Goal: Task Accomplishment & Management: Manage account settings

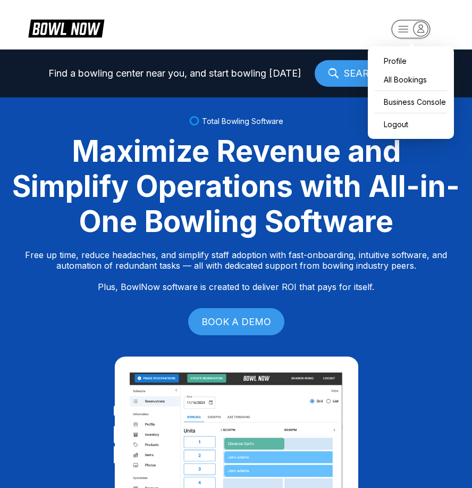
click at [399, 32] on icon "button" at bounding box center [404, 29] width 10 height 6
click at [421, 94] on div "Business Console" at bounding box center [411, 102] width 76 height 19
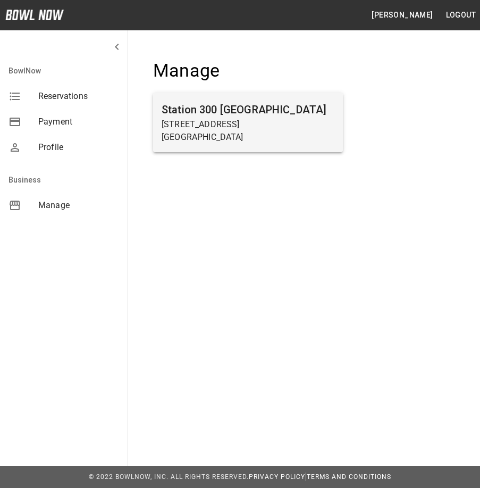
click at [338, 104] on div "Station [GEOGRAPHIC_DATA][STREET_ADDRESS]" at bounding box center [248, 123] width 190 height 60
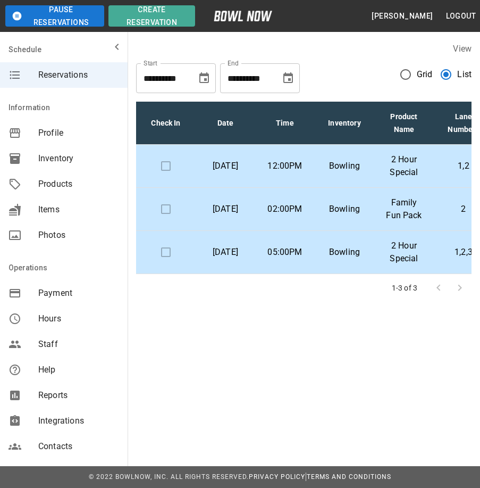
scroll to position [0, 200]
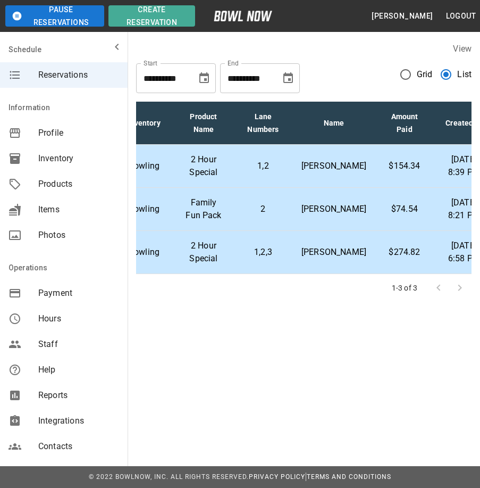
click at [409, 274] on td "$274.82" at bounding box center [405, 252] width 60 height 43
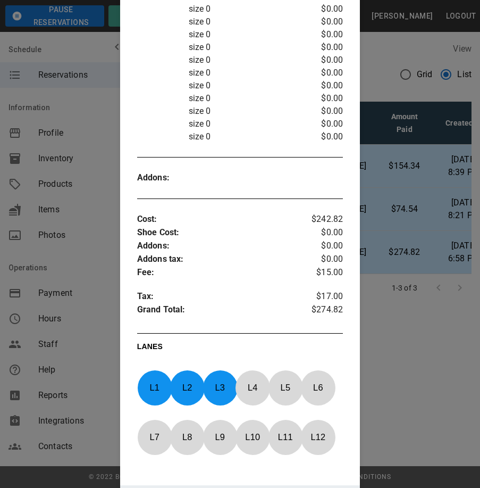
scroll to position [523, 0]
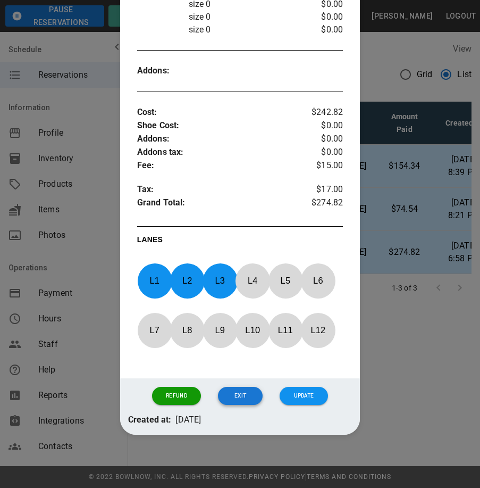
click at [237, 392] on button "Exit" at bounding box center [240, 396] width 44 height 18
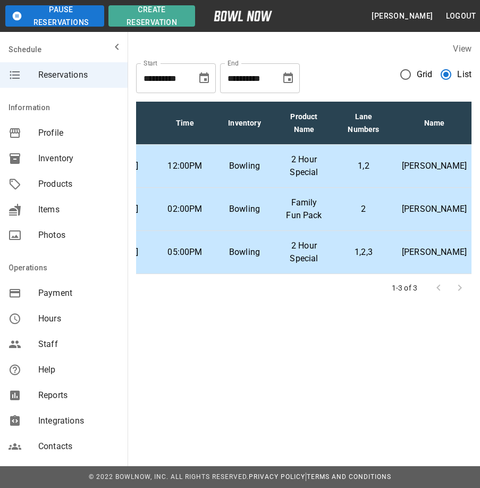
scroll to position [0, 199]
